Goal: Information Seeking & Learning: Find specific fact

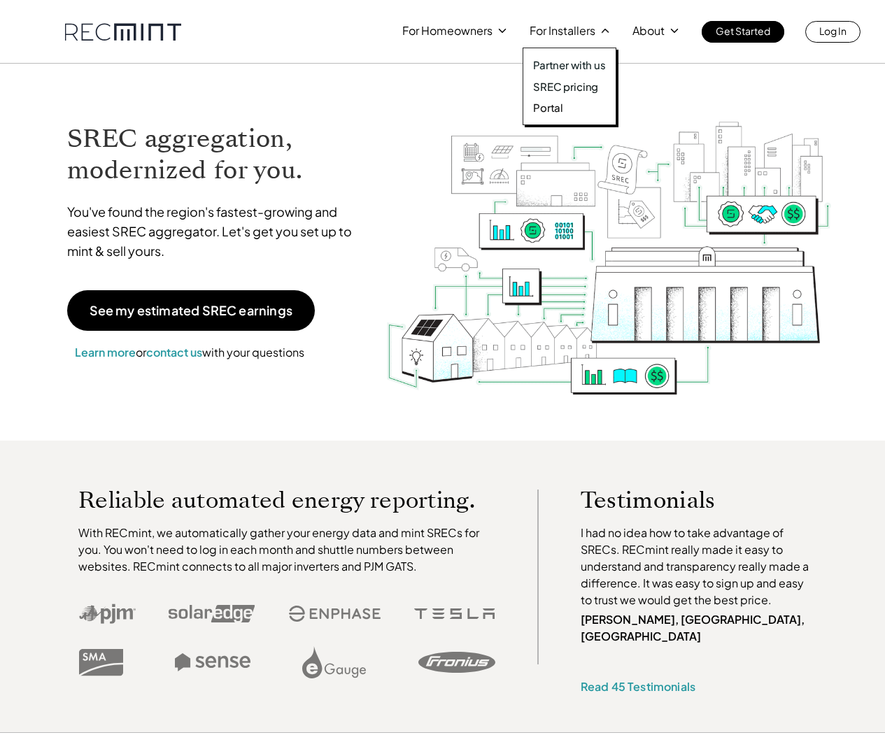
click at [564, 85] on p "SREC pricing" at bounding box center [565, 87] width 65 height 14
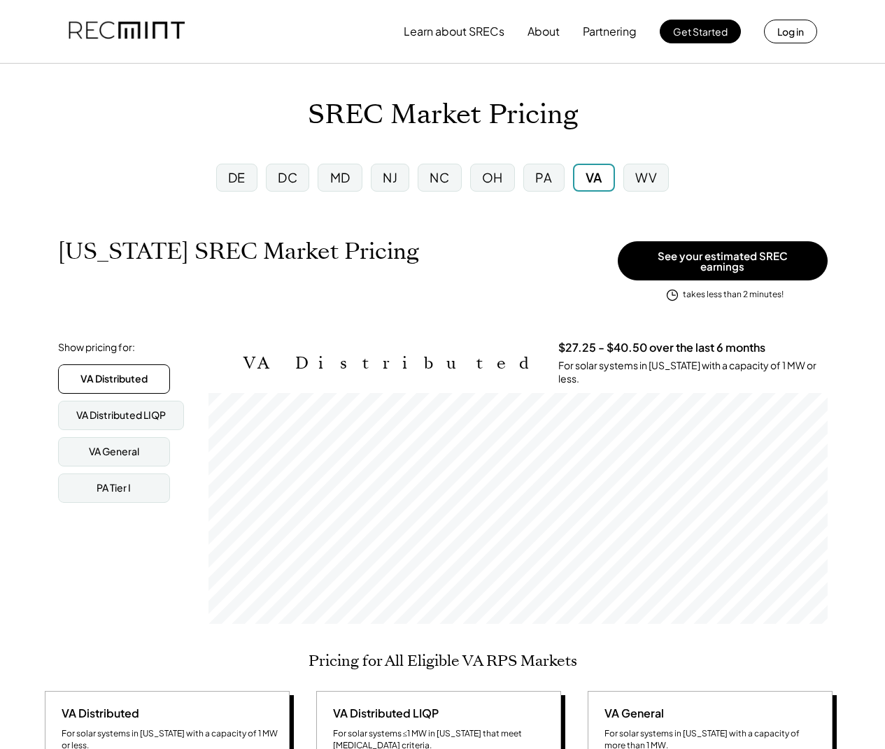
scroll to position [231, 619]
click at [540, 177] on div "PA" at bounding box center [543, 177] width 17 height 17
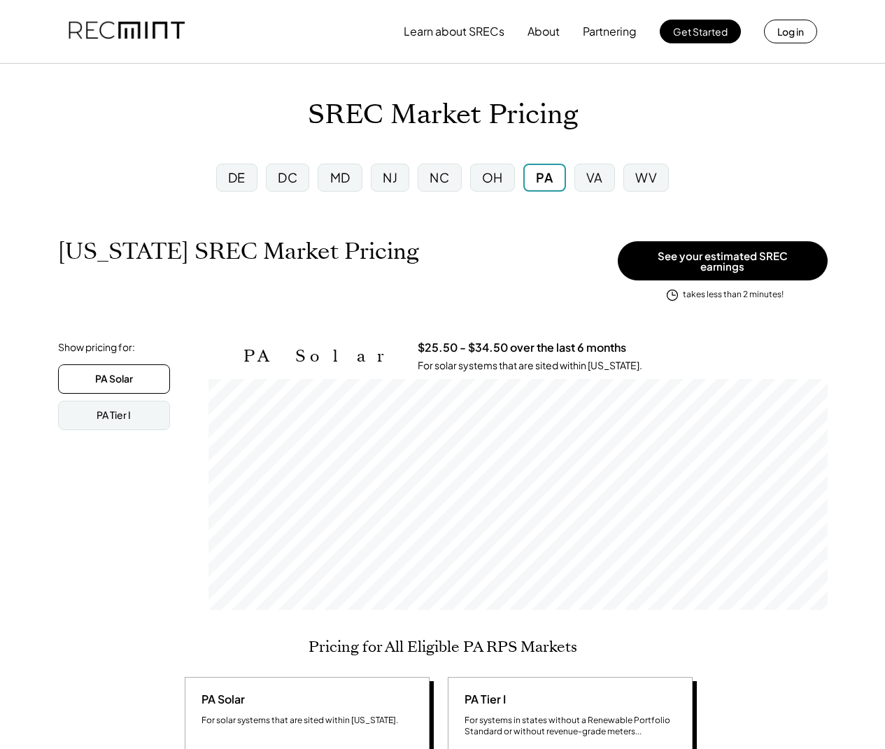
scroll to position [231, 619]
click at [304, 180] on div "DC" at bounding box center [287, 178] width 43 height 28
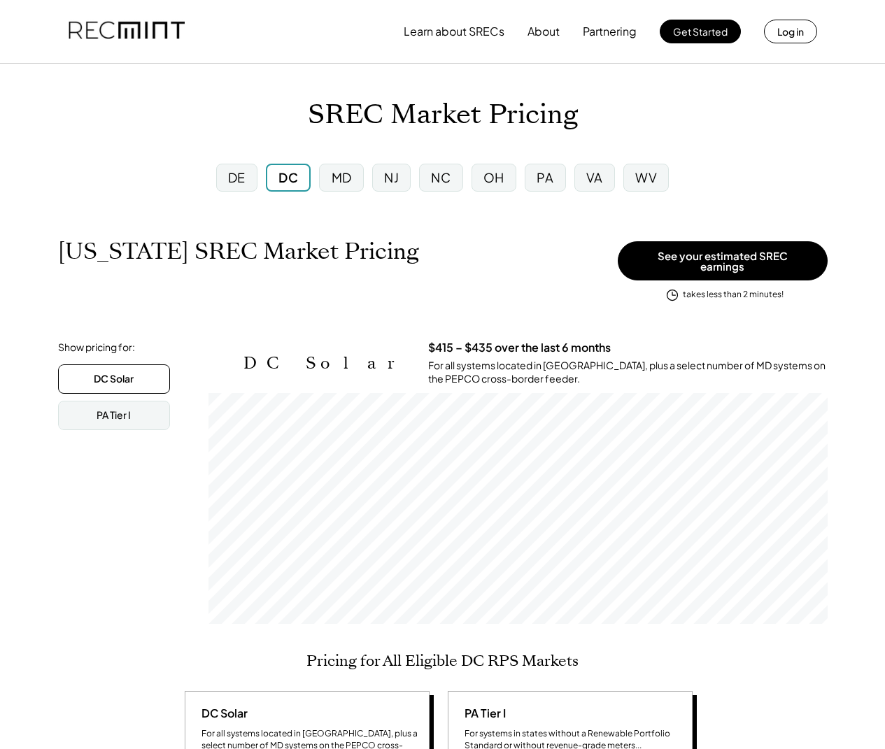
scroll to position [231, 619]
